Goal: Transaction & Acquisition: Purchase product/service

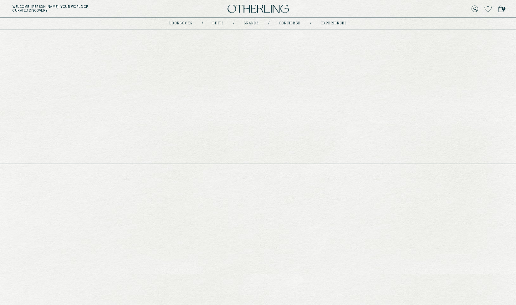
scroll to position [188, 0]
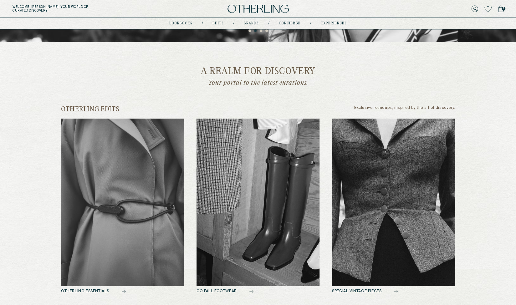
click at [390, 198] on img at bounding box center [393, 202] width 123 height 167
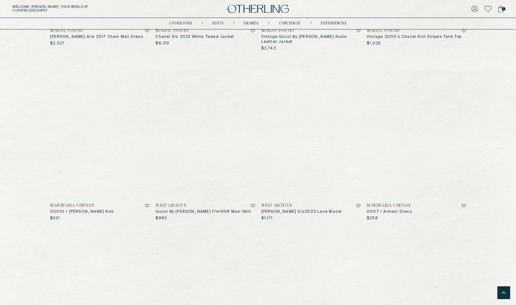
scroll to position [375, 0]
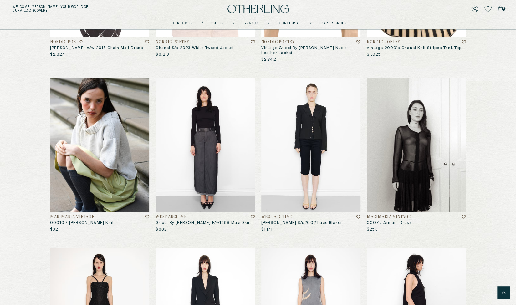
click at [88, 139] on img at bounding box center [99, 145] width 99 height 134
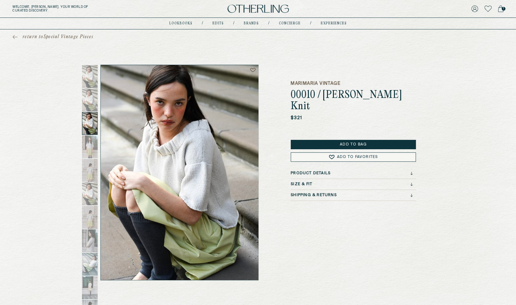
click at [88, 121] on div at bounding box center [90, 123] width 16 height 23
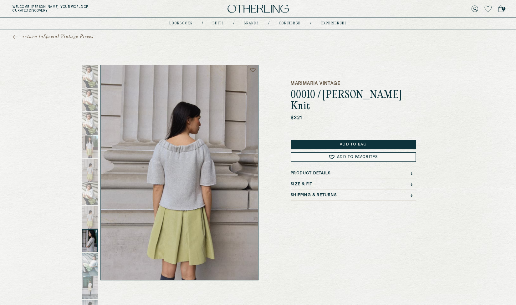
click at [88, 244] on div at bounding box center [90, 240] width 16 height 23
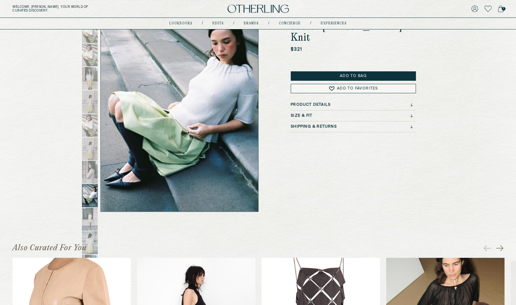
scroll to position [63, 0]
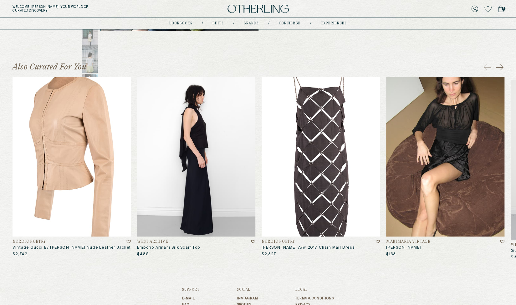
scroll to position [250, 0]
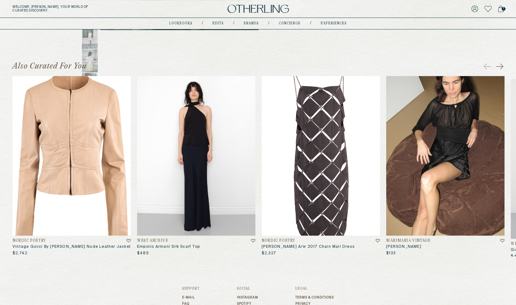
click at [196, 142] on img at bounding box center [196, 155] width 118 height 159
